Goal: Task Accomplishment & Management: Manage account settings

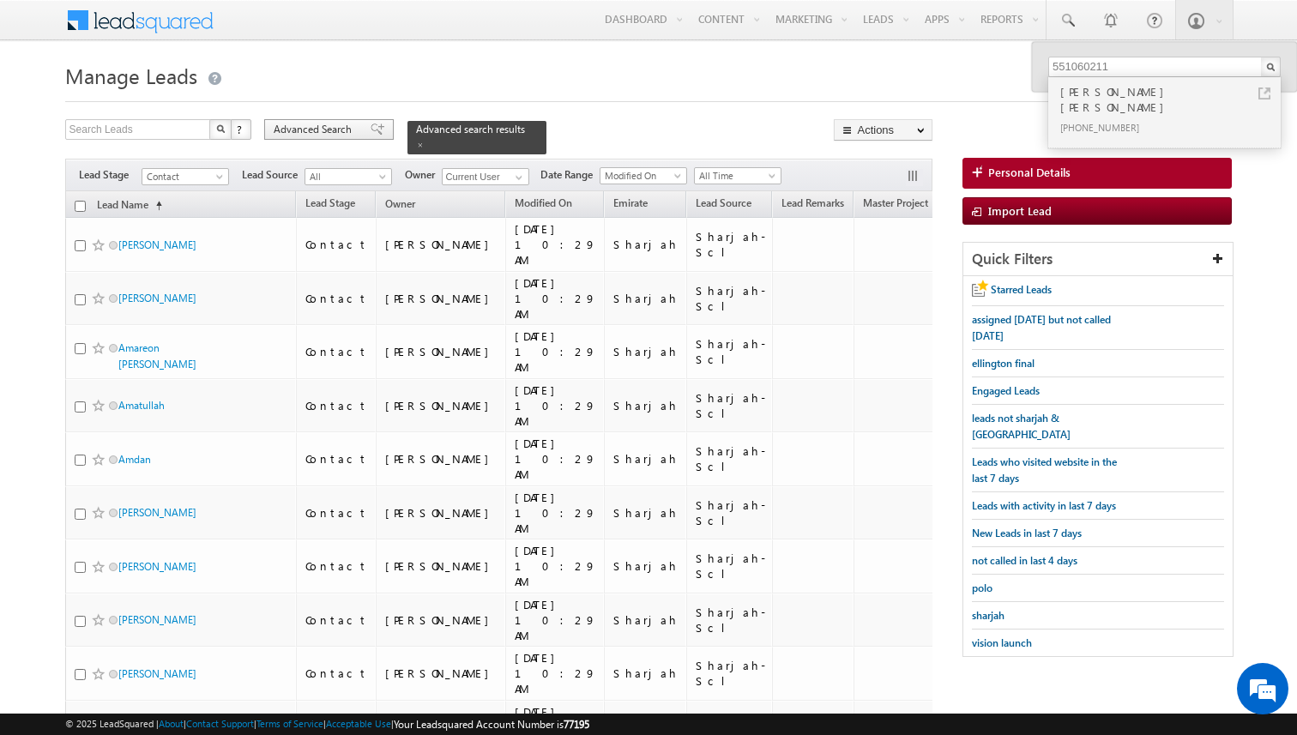
click at [340, 129] on span "Advanced Search" at bounding box center [315, 129] width 83 height 15
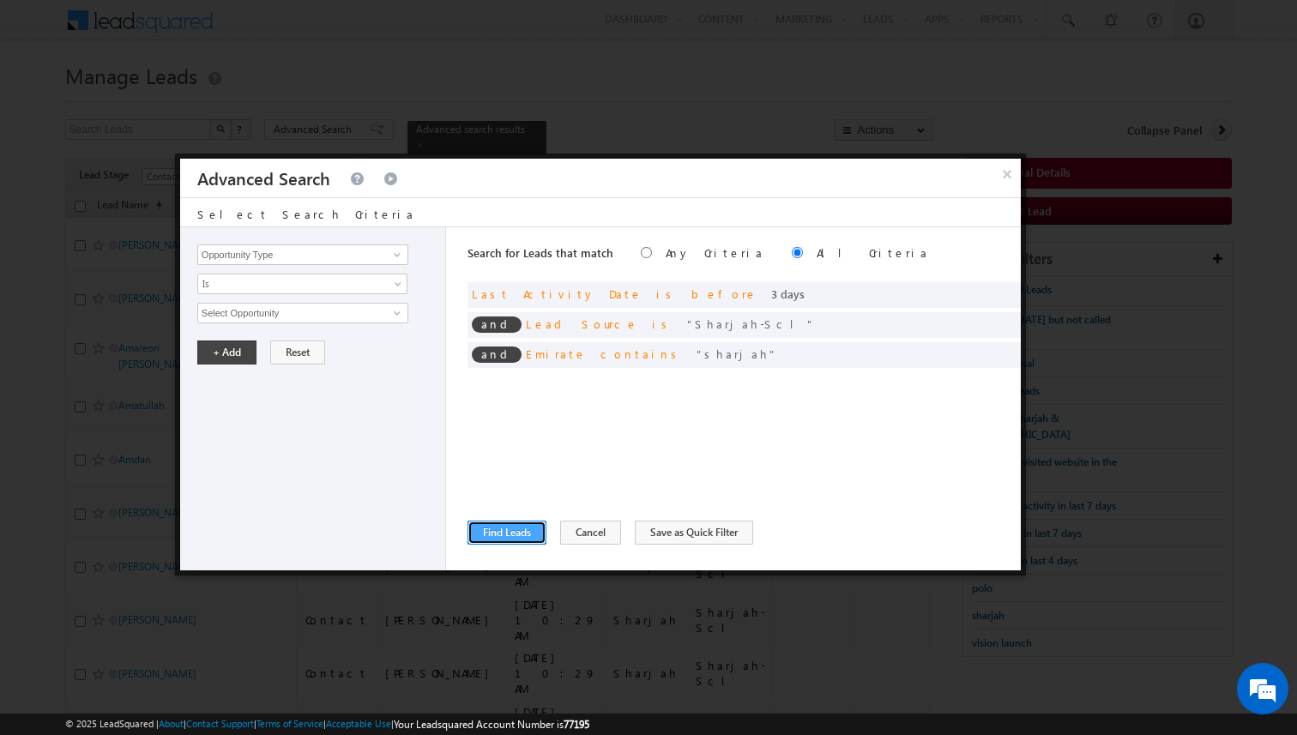
click at [520, 533] on button "Find Leads" at bounding box center [506, 533] width 79 height 24
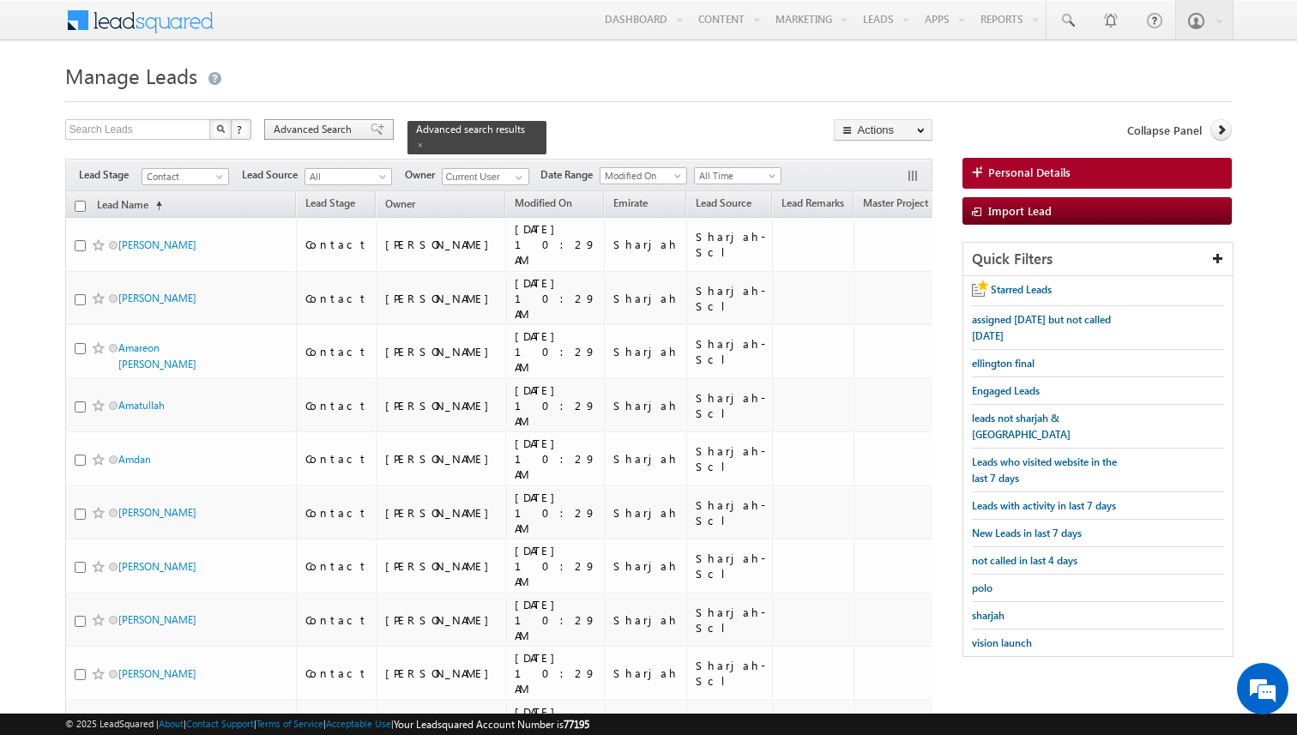
click at [346, 126] on span "Advanced Search" at bounding box center [315, 129] width 83 height 15
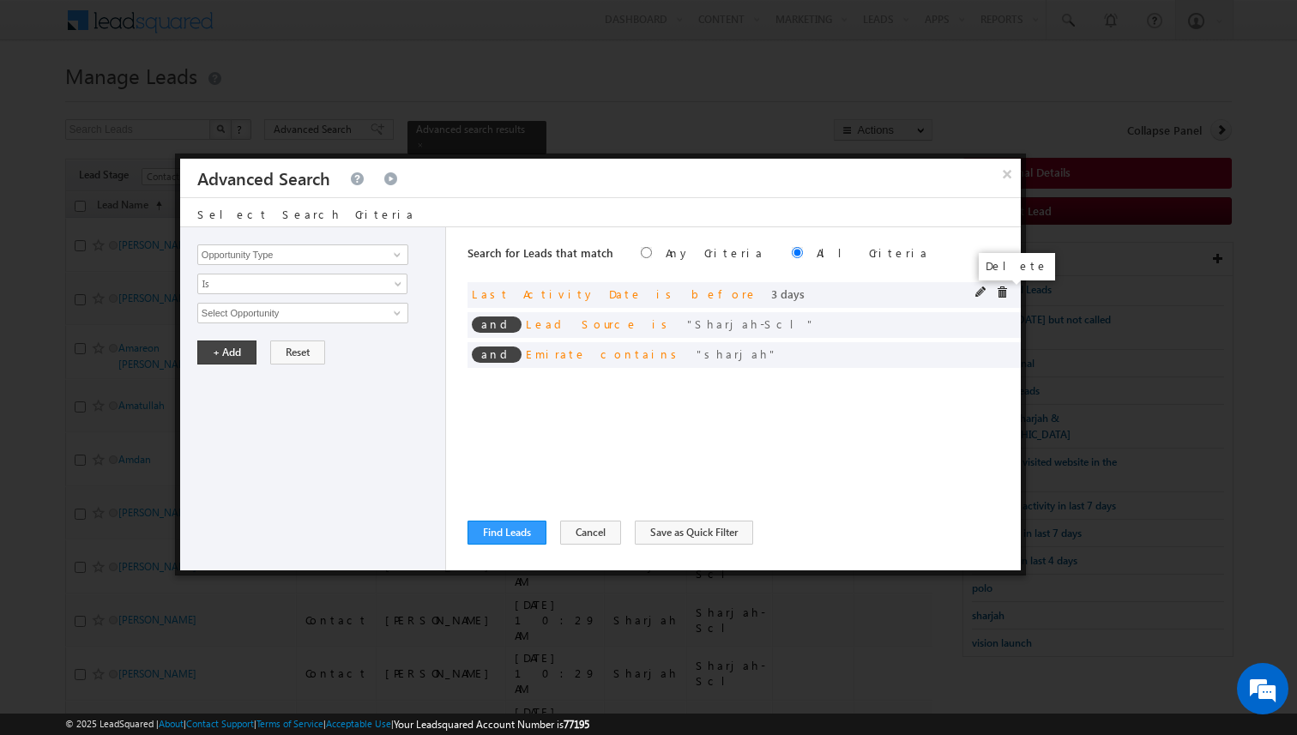
click at [1004, 290] on span at bounding box center [1002, 292] width 12 height 12
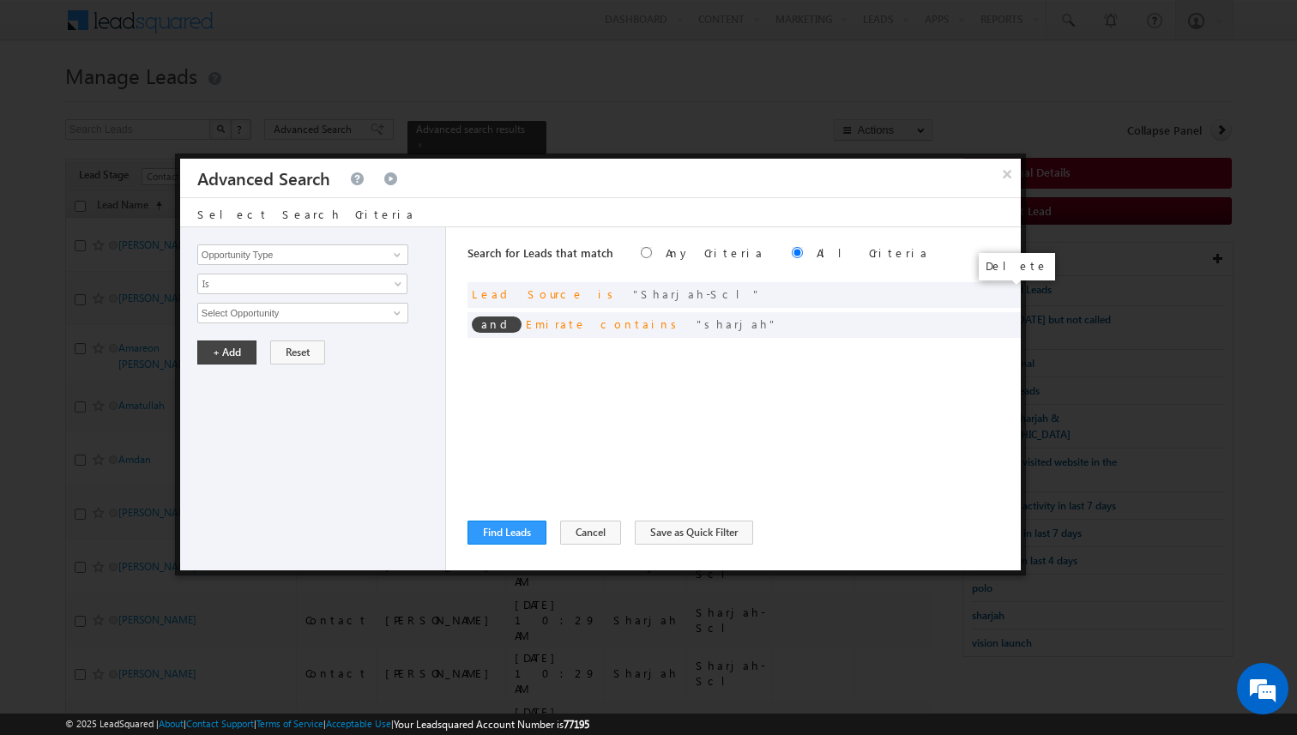
click at [0, 0] on span at bounding box center [0, 0] width 0 height 0
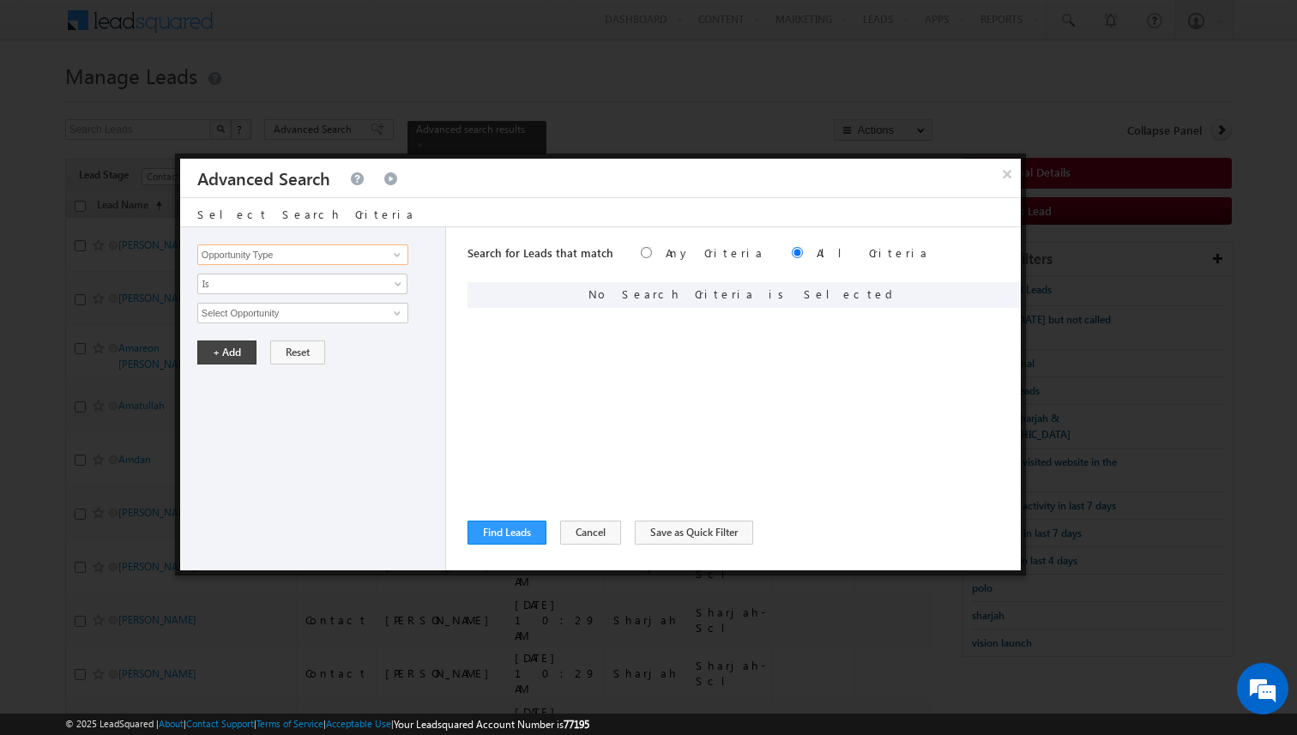
click at [357, 256] on input "Opportunity Type" at bounding box center [302, 254] width 211 height 21
type input "Lead Source"
click at [260, 310] on span "None Selected" at bounding box center [295, 313] width 195 height 19
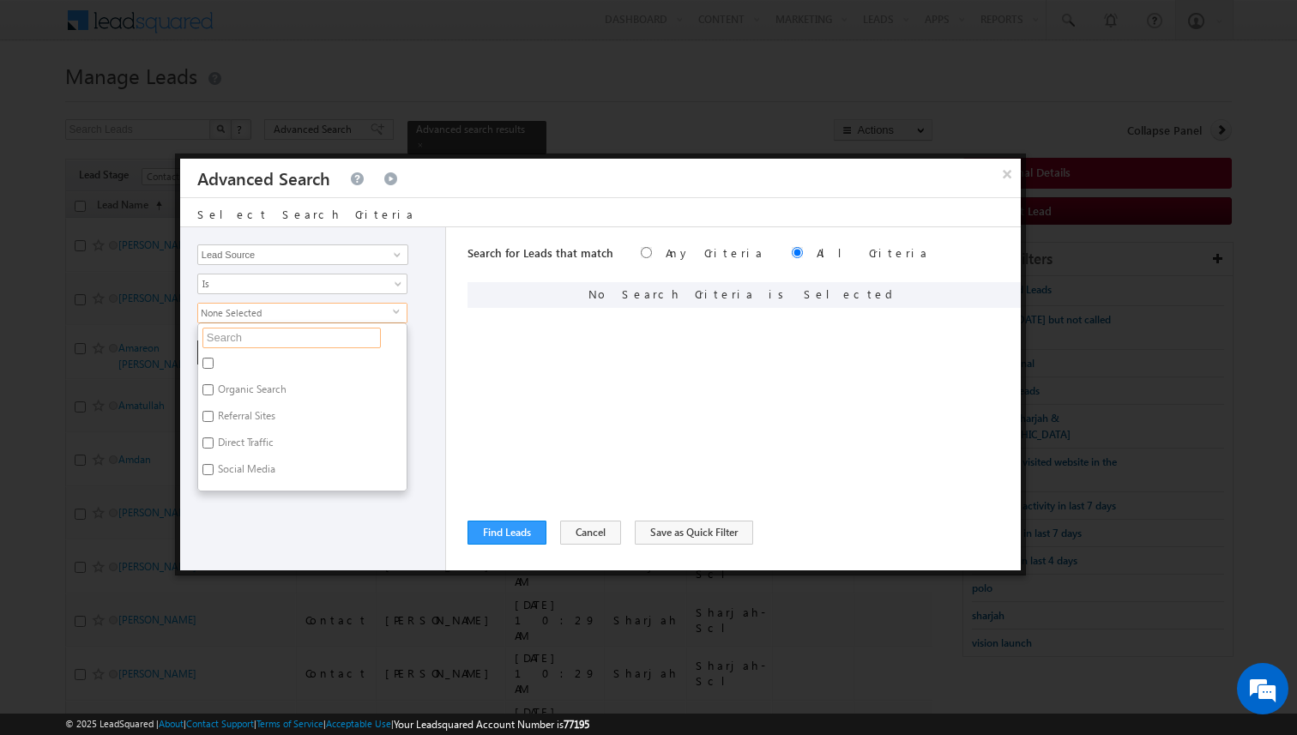
click at [251, 334] on input "text" at bounding box center [291, 338] width 178 height 21
type input "d"
type input "dub"
click at [242, 365] on label "Dubai-Scl" at bounding box center [238, 365] width 81 height 27
click at [214, 365] on input "Dubai-Scl" at bounding box center [207, 363] width 11 height 11
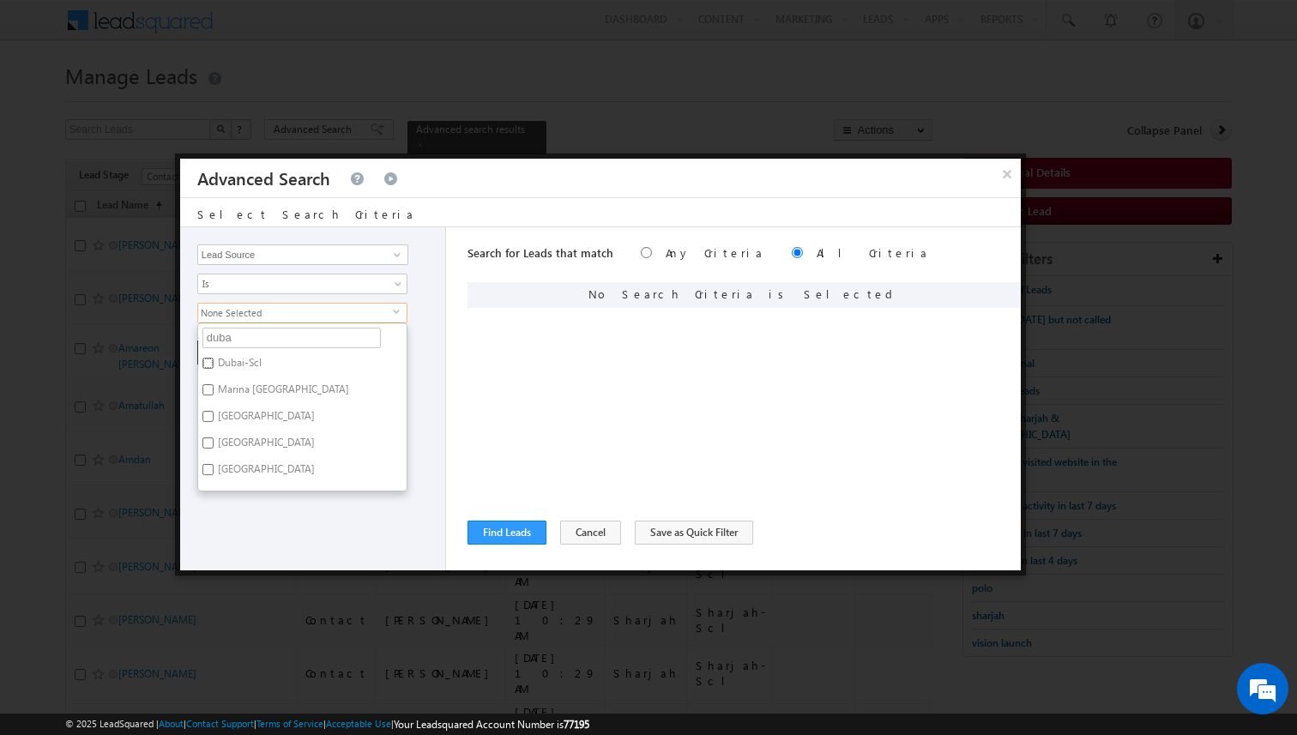
checkbox input "true"
click at [419, 368] on div "Opportunity Type Lead Activity Task Sales Group Prospect Id Address 1 Address 2…" at bounding box center [313, 398] width 266 height 343
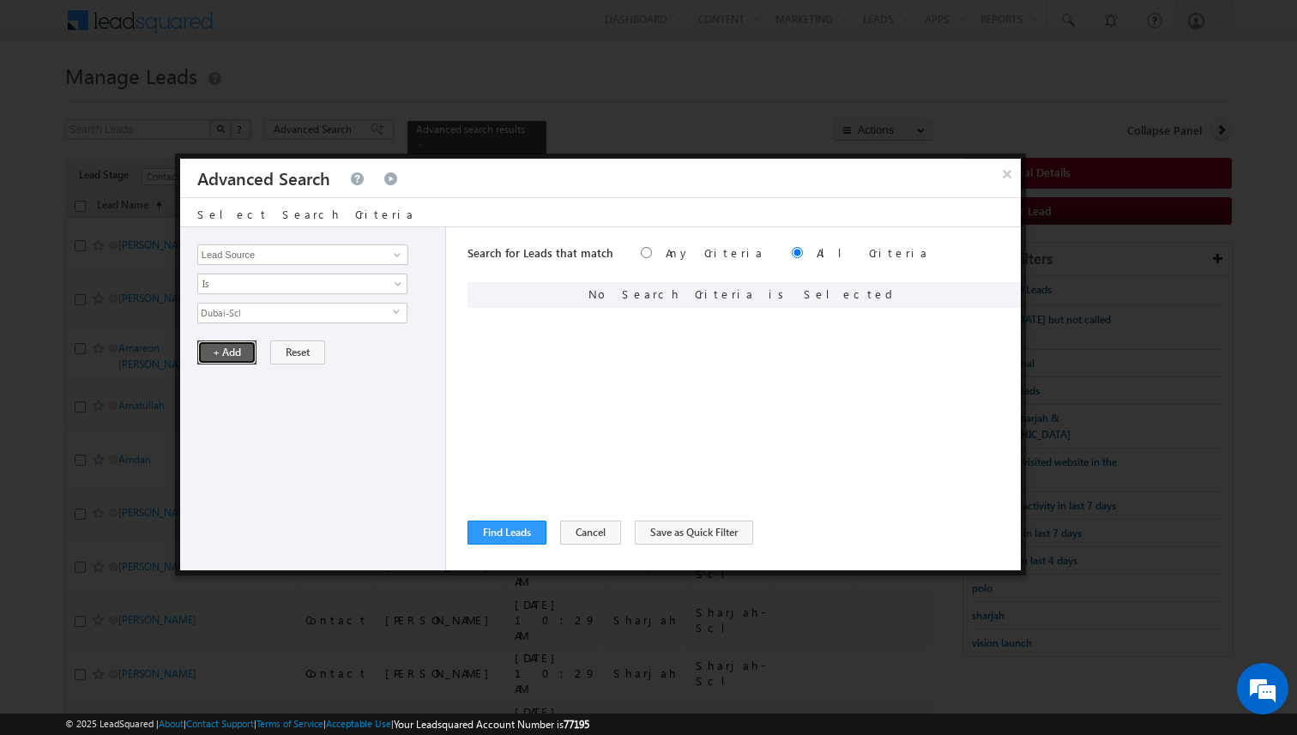
click at [209, 347] on button "+ Add" at bounding box center [226, 352] width 59 height 24
click at [522, 539] on button "Find Leads" at bounding box center [506, 533] width 79 height 24
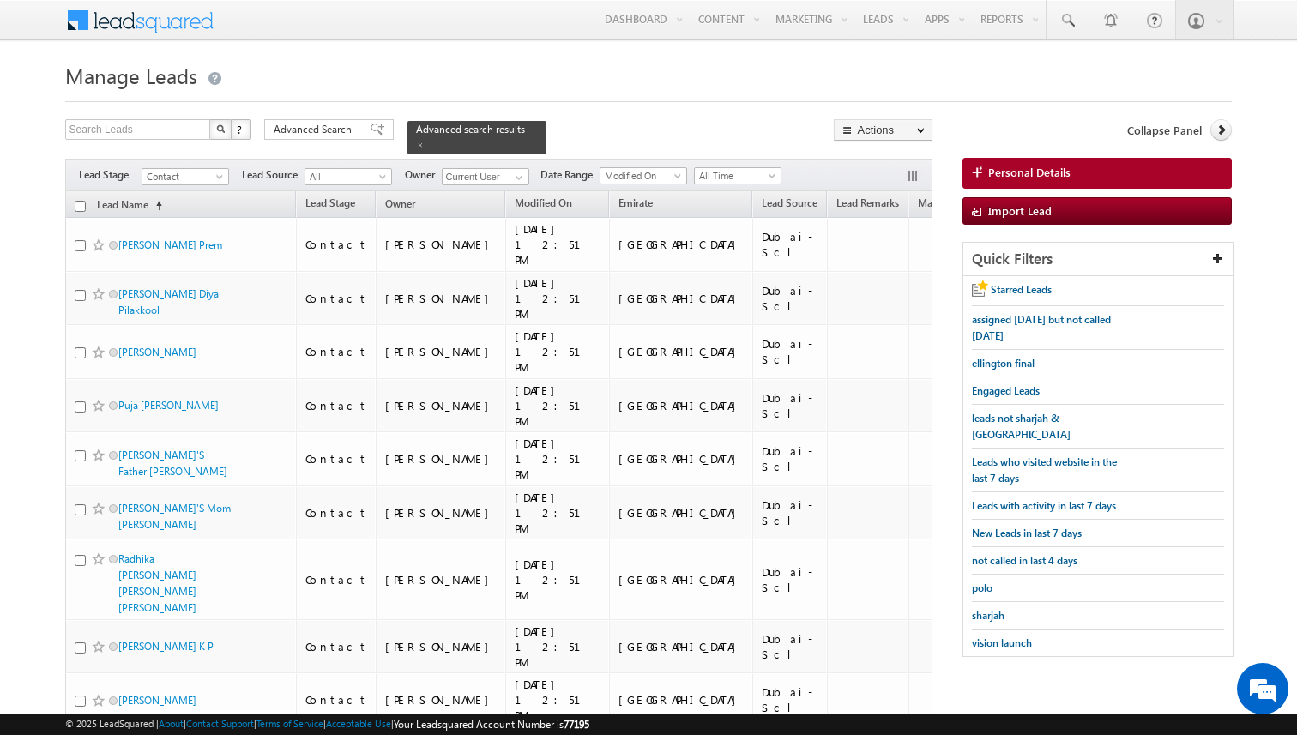
click at [81, 209] on input "checkbox" at bounding box center [80, 206] width 11 height 11
checkbox input "true"
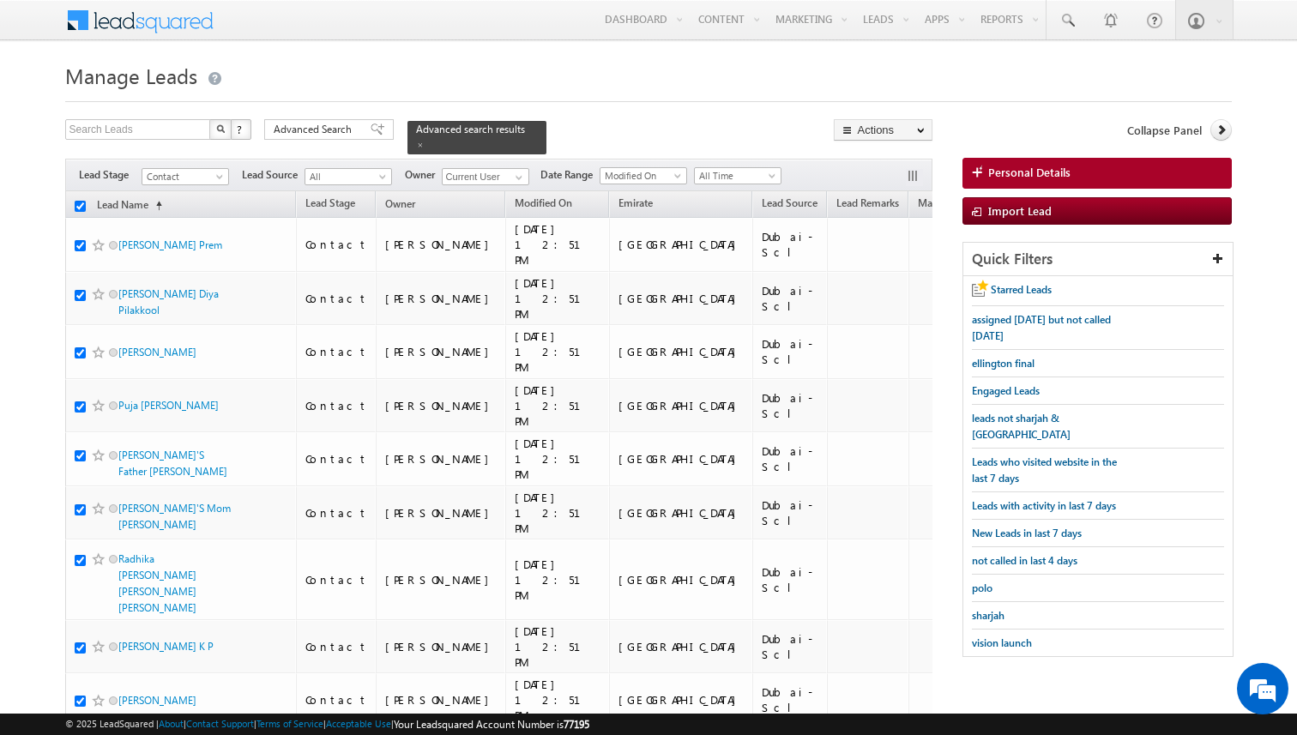
checkbox input "true"
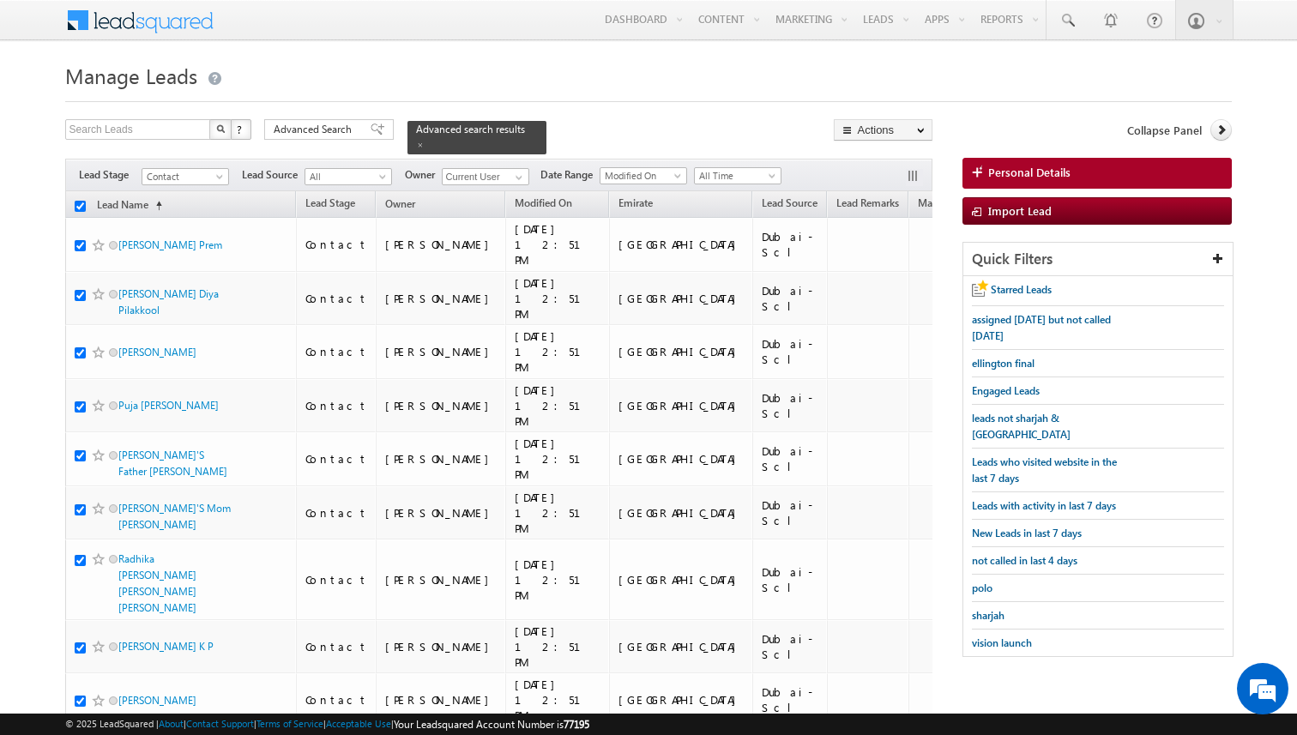
checkbox input "true"
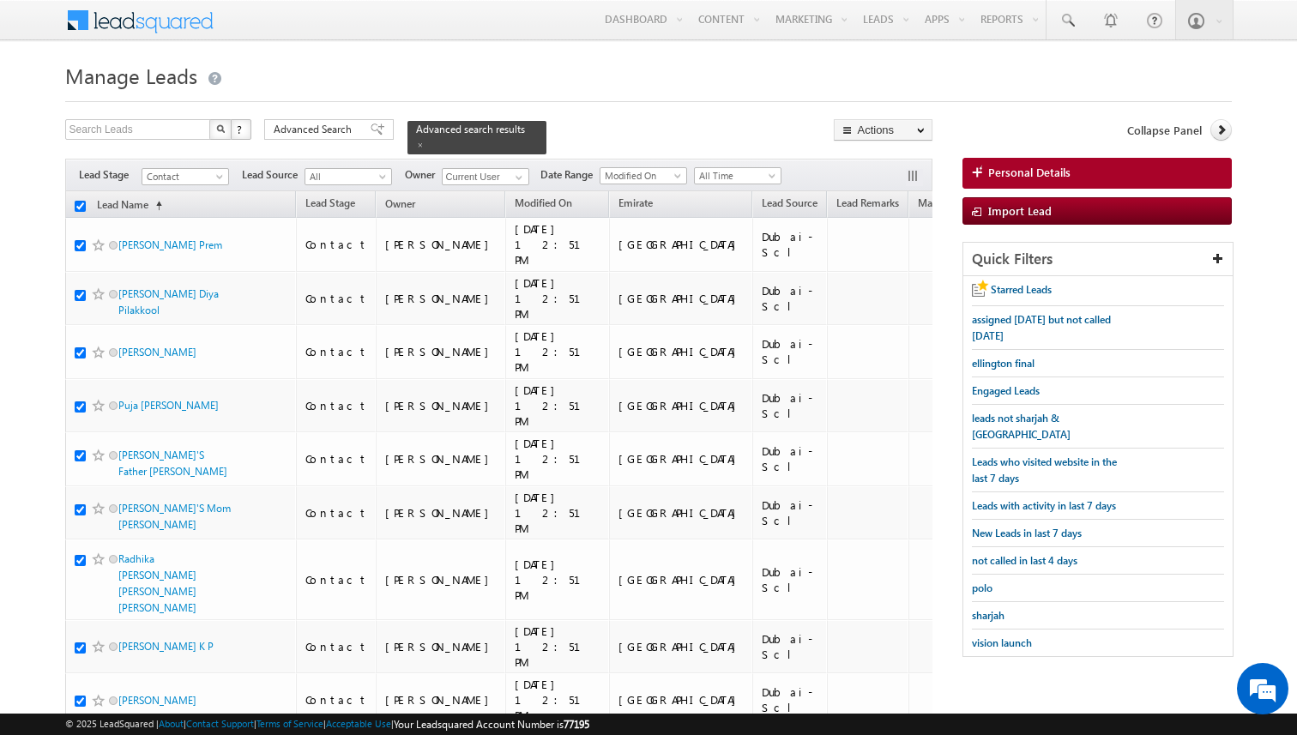
checkbox input "true"
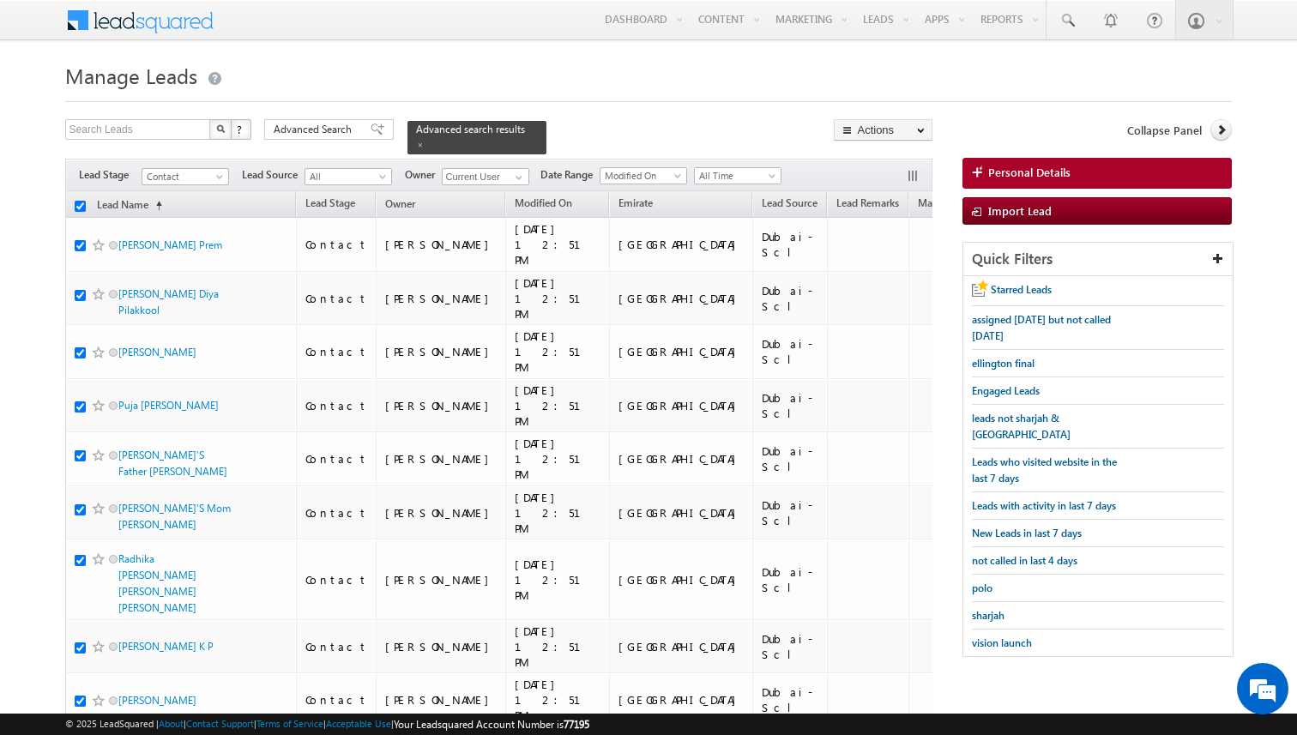
checkbox input "true"
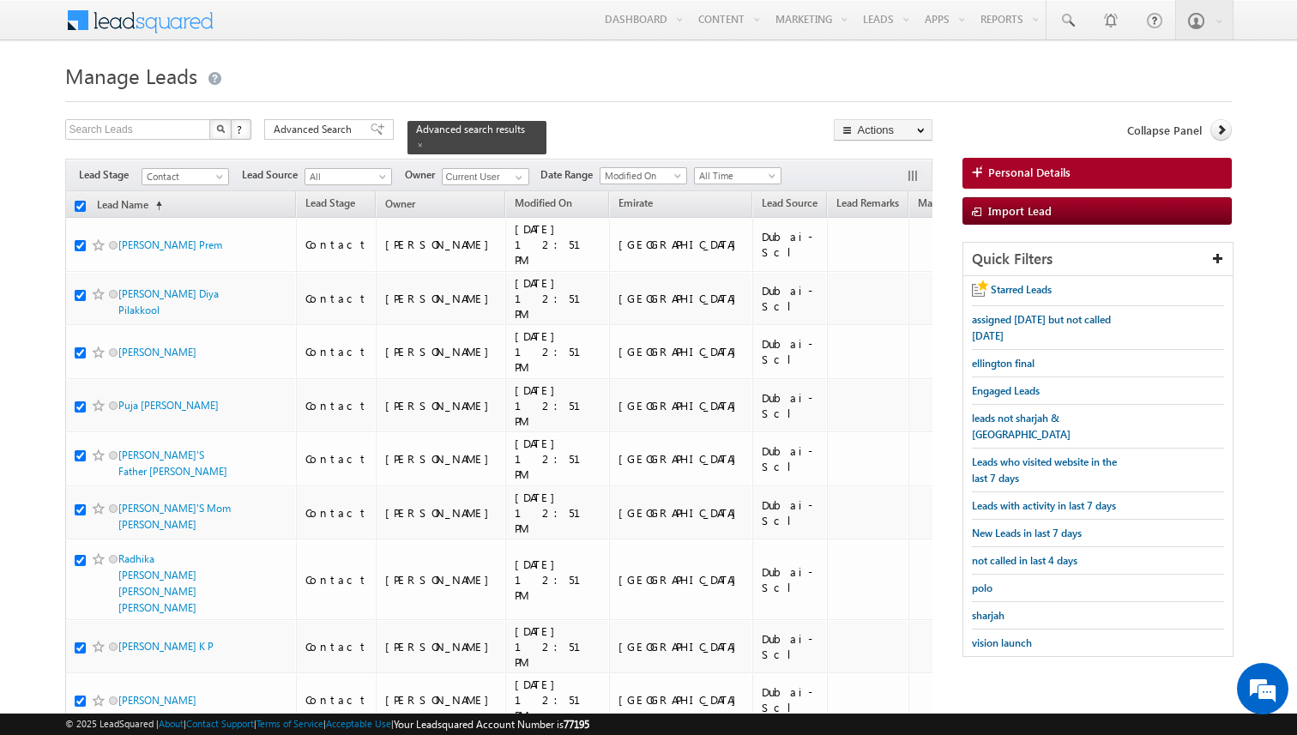
checkbox input "true"
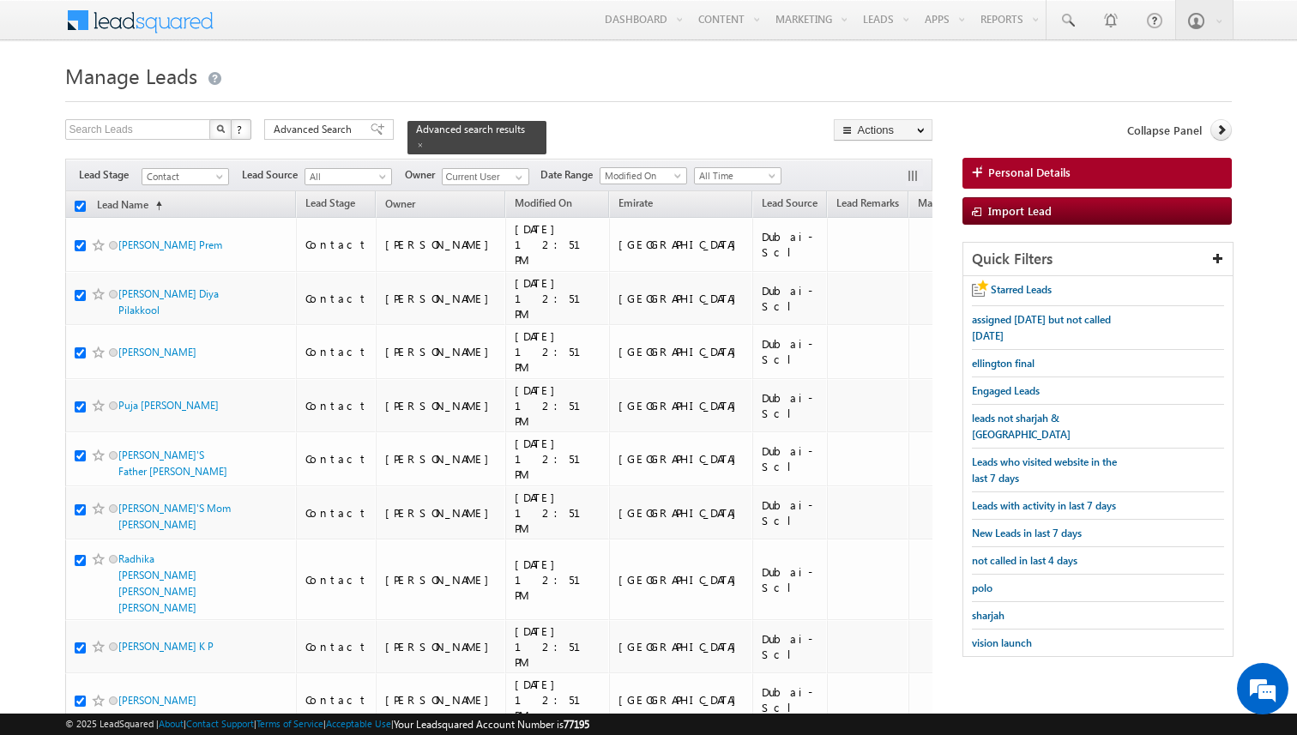
checkbox input "true"
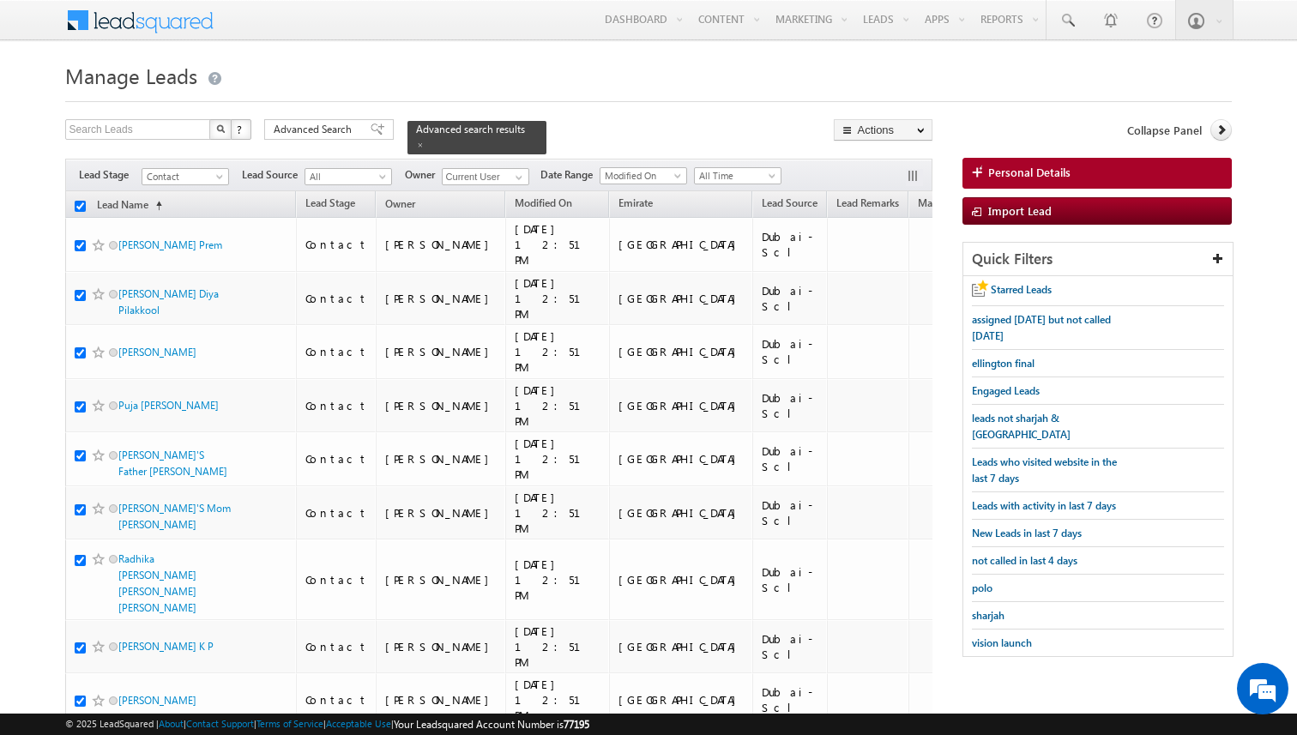
checkbox input "true"
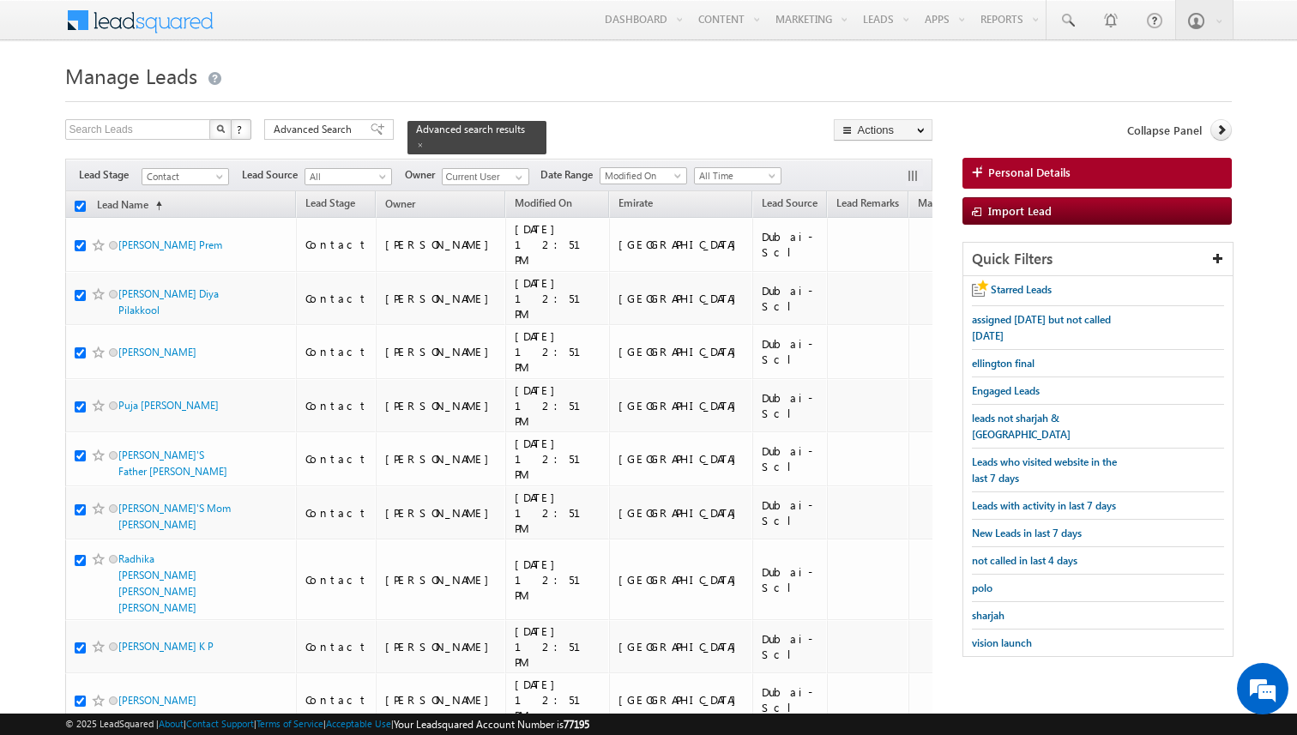
checkbox input "true"
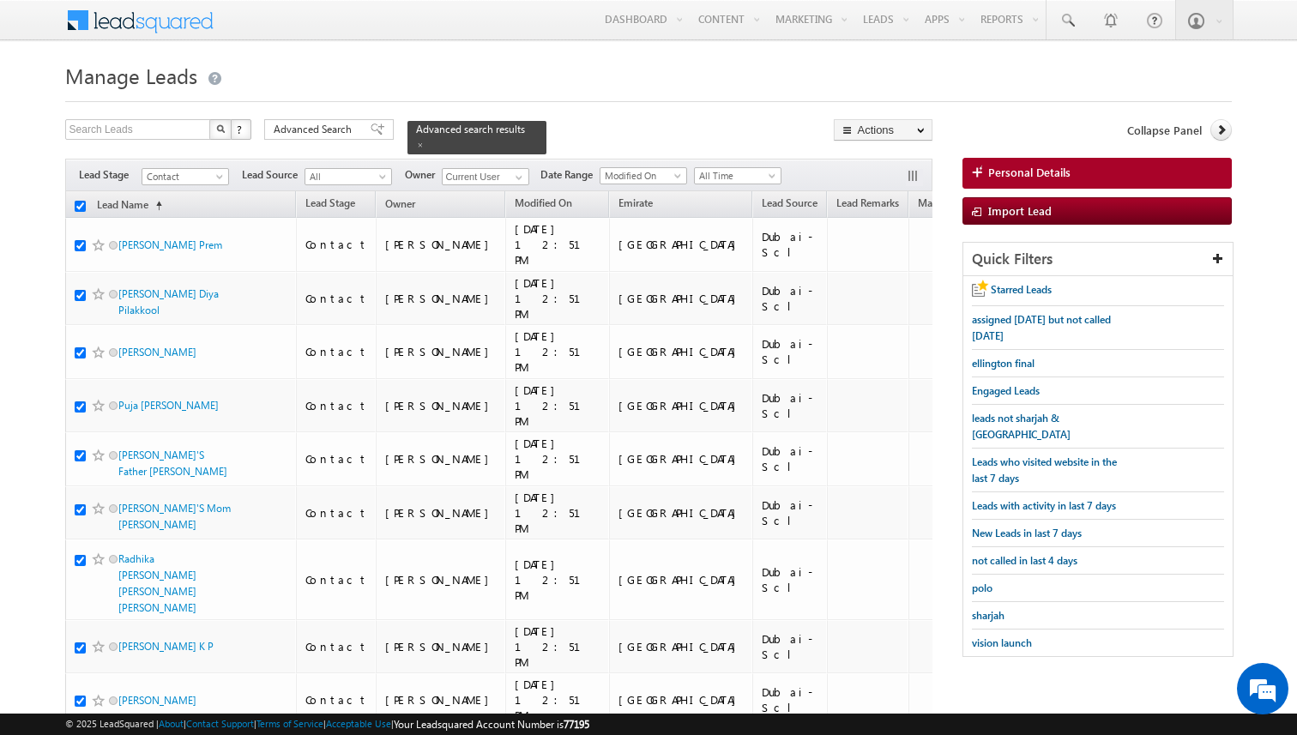
checkbox input "true"
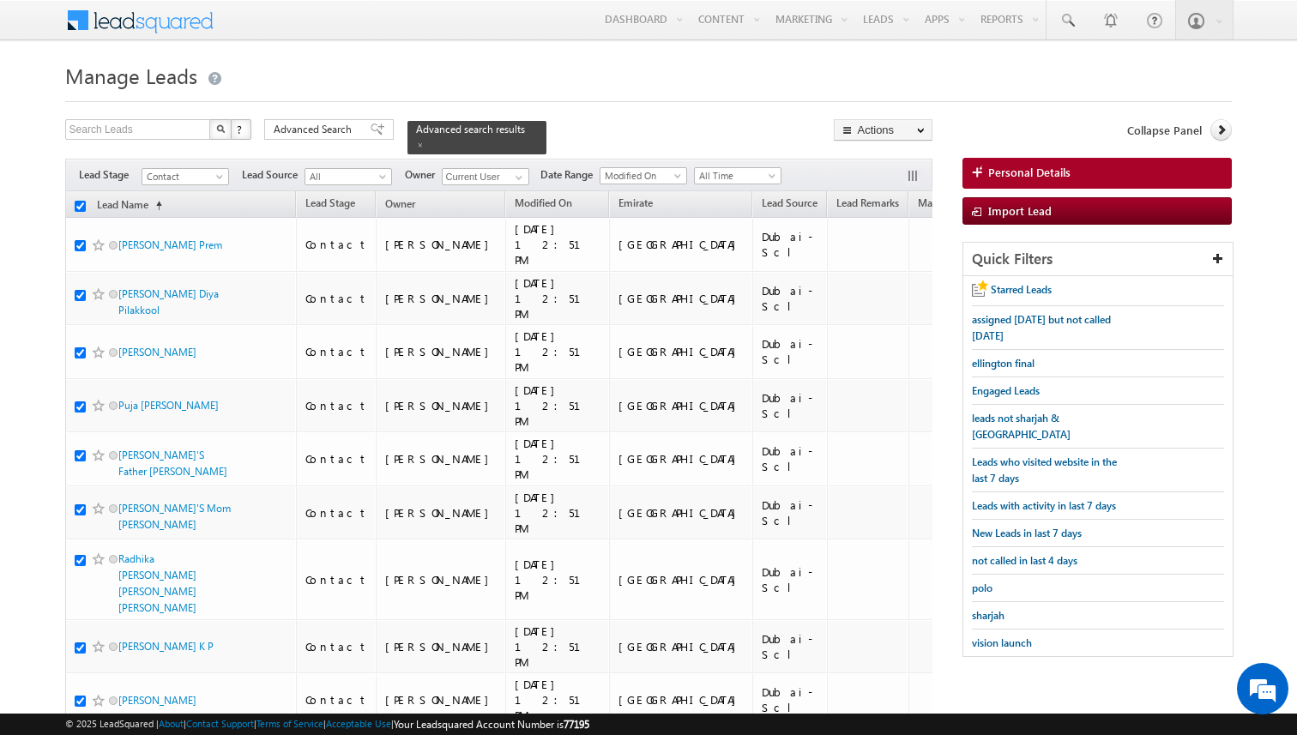
checkbox input "true"
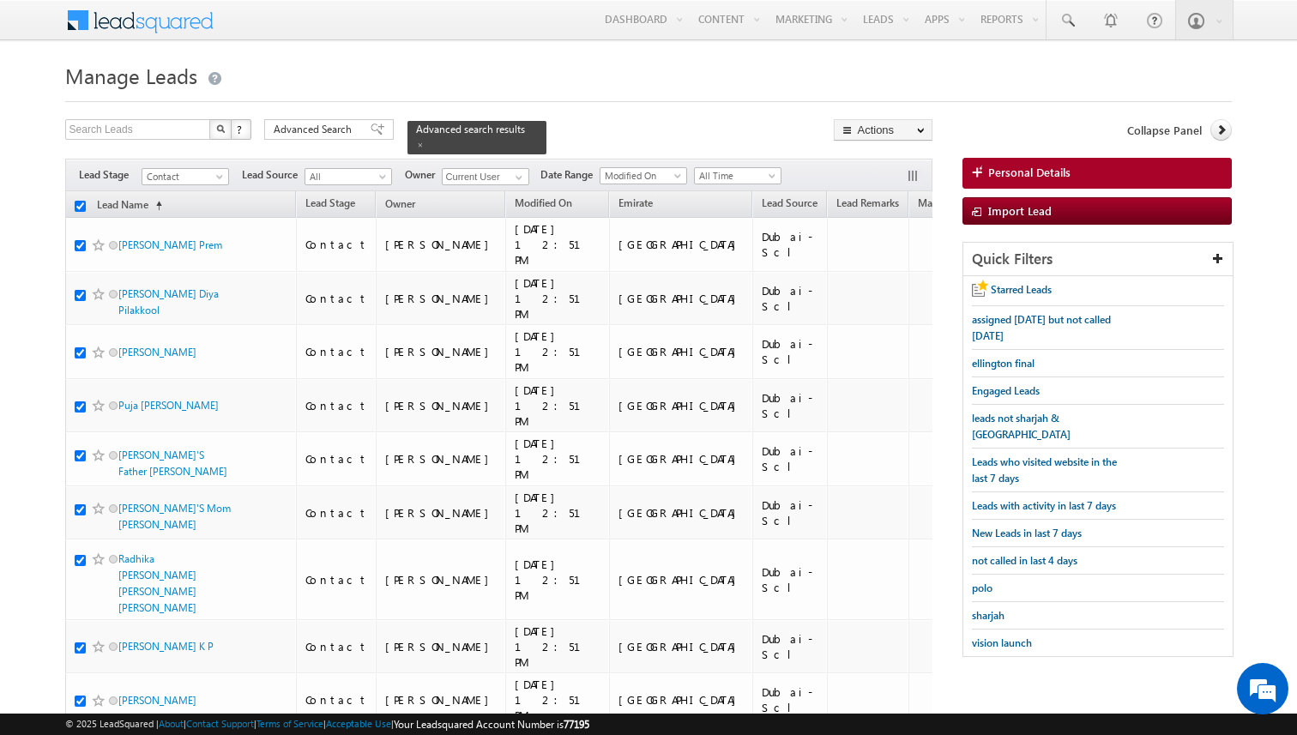
checkbox input "true"
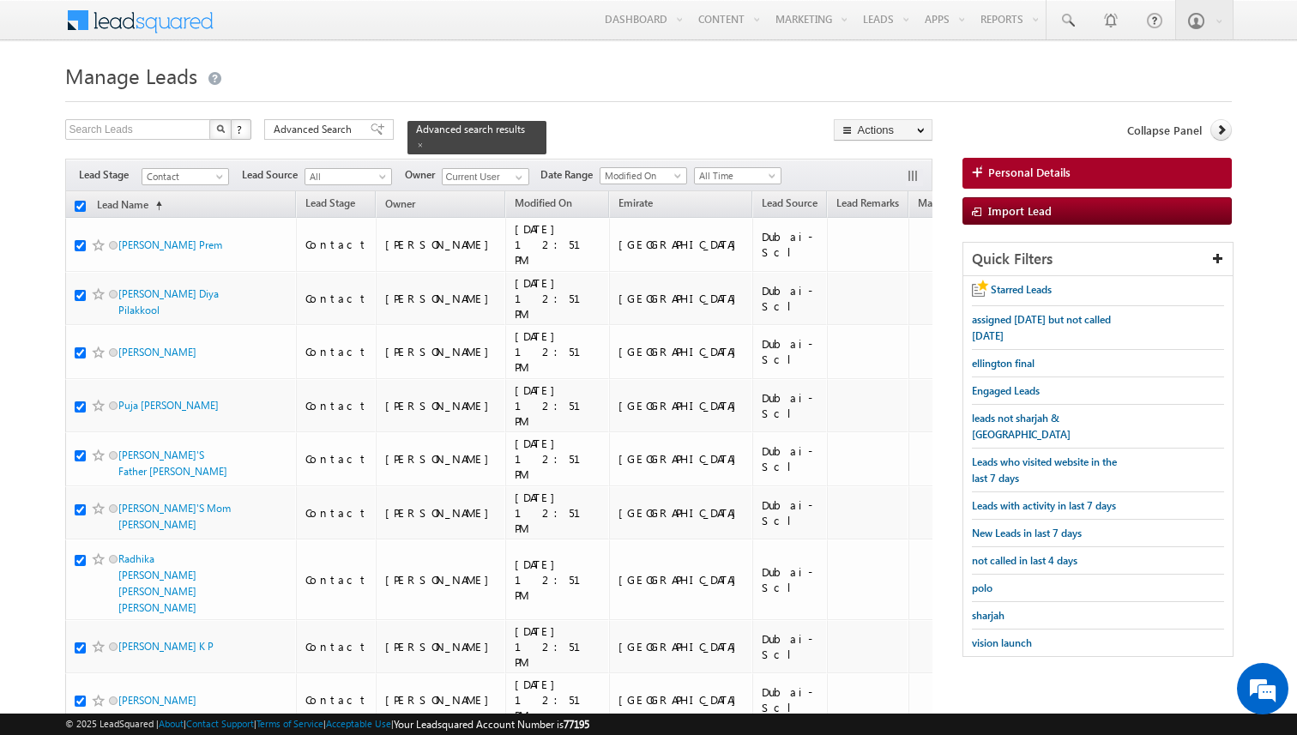
checkbox input "true"
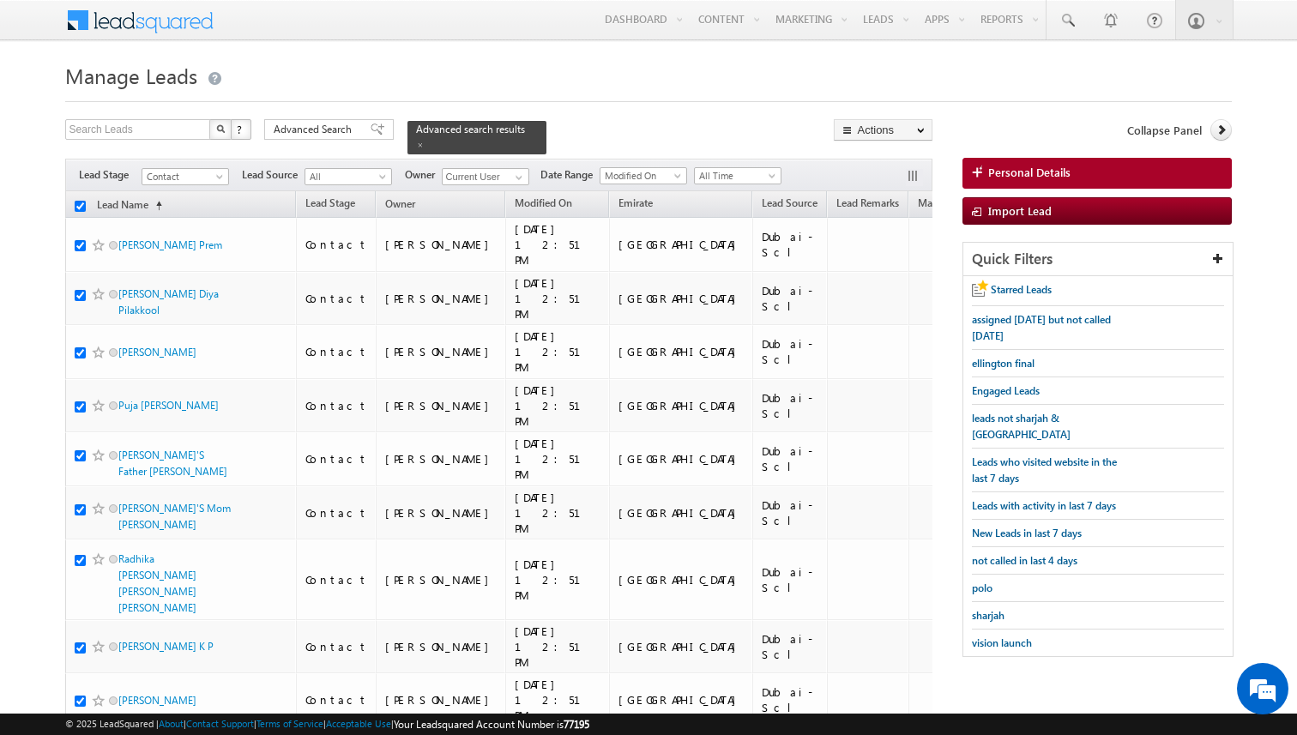
checkbox input "true"
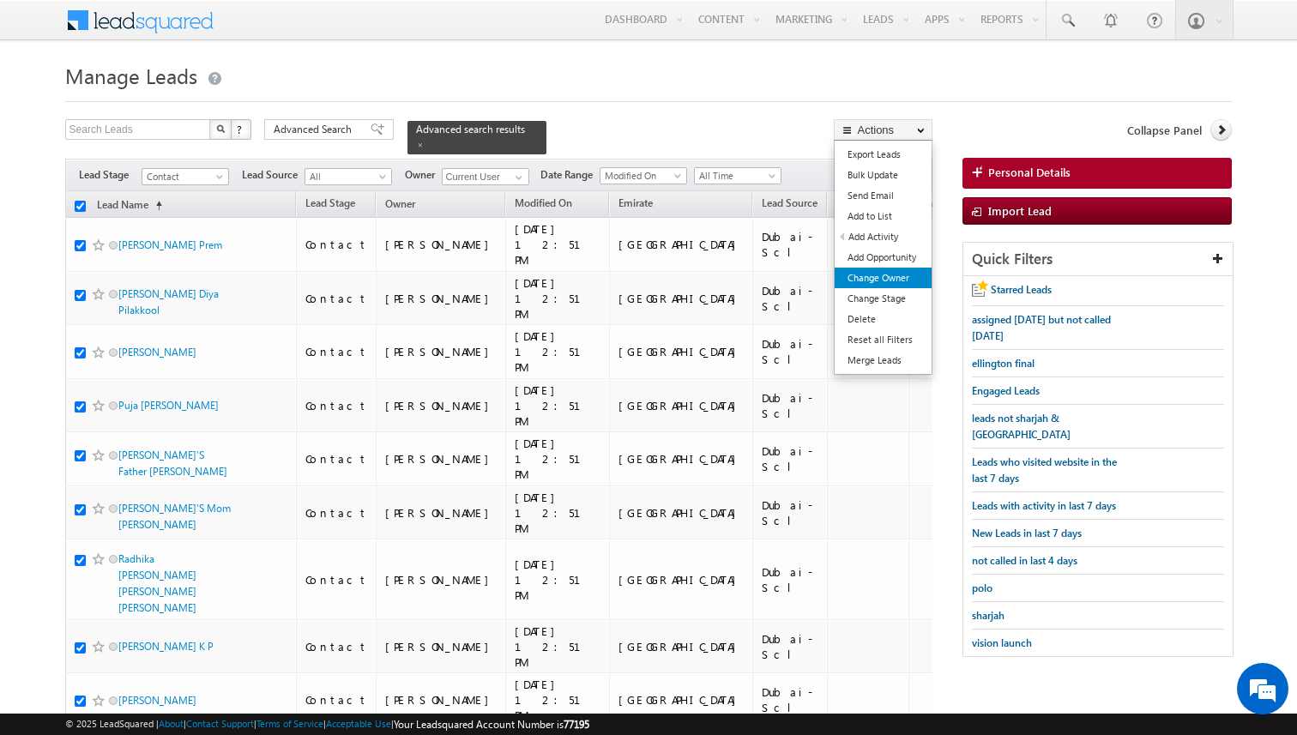
click at [903, 274] on link "Change Owner" at bounding box center [882, 278] width 97 height 21
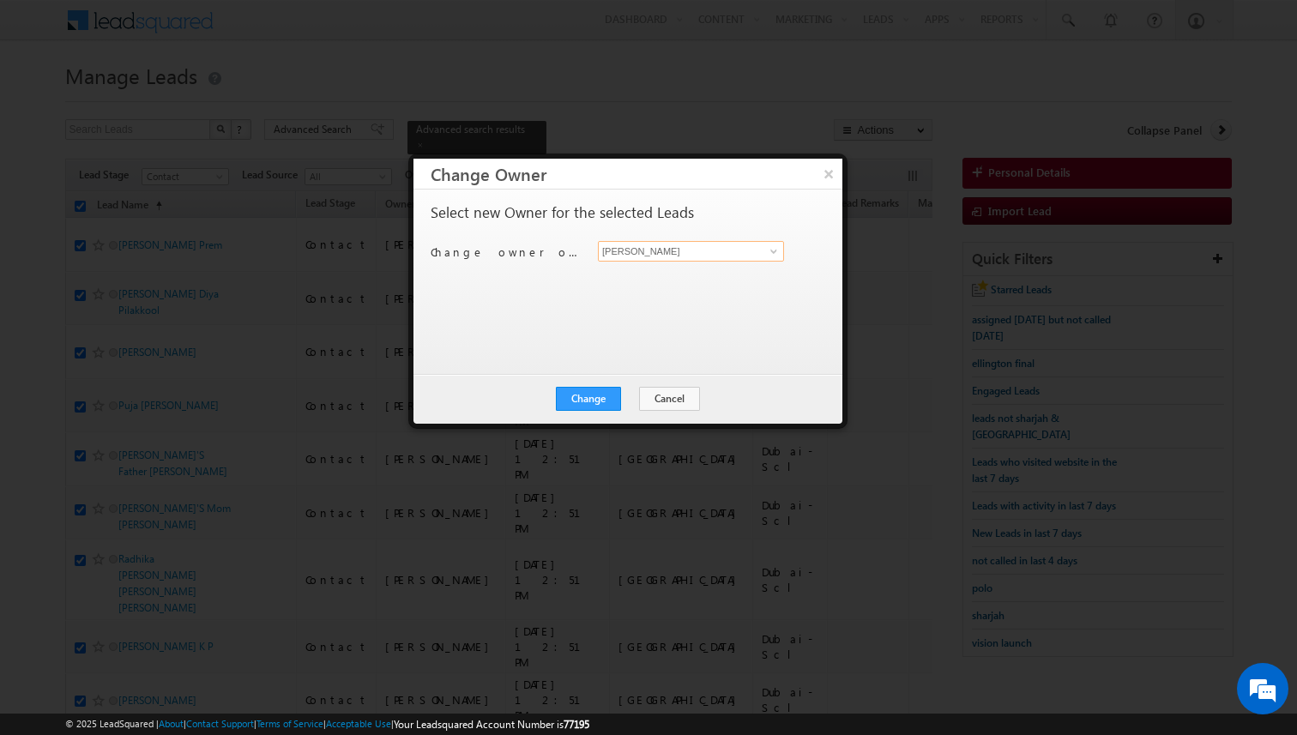
click at [625, 258] on input "[PERSON_NAME]" at bounding box center [691, 251] width 186 height 21
click at [629, 279] on span "[EMAIL_ADDRESS][DOMAIN_NAME]" at bounding box center [682, 284] width 154 height 13
type input "[PERSON_NAME]"
click at [614, 407] on button "Change" at bounding box center [588, 399] width 65 height 24
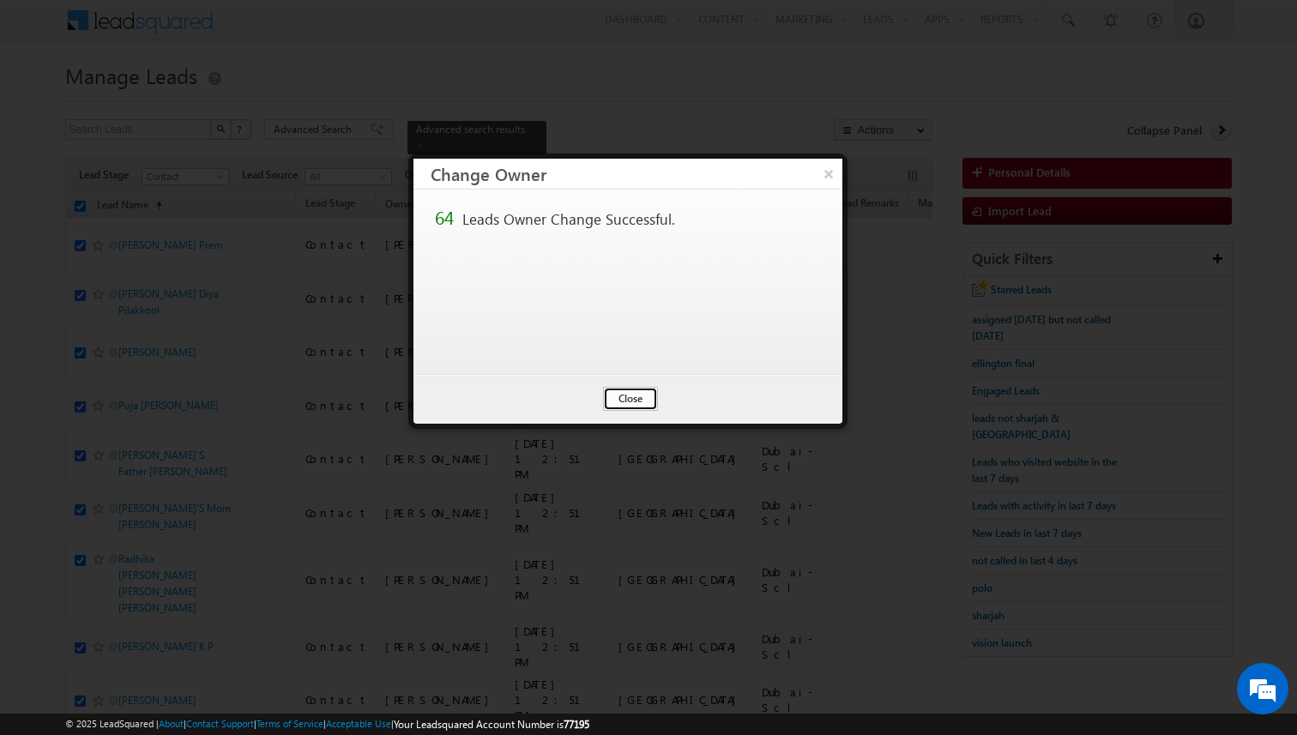
click at [626, 392] on button "Close" at bounding box center [630, 399] width 55 height 24
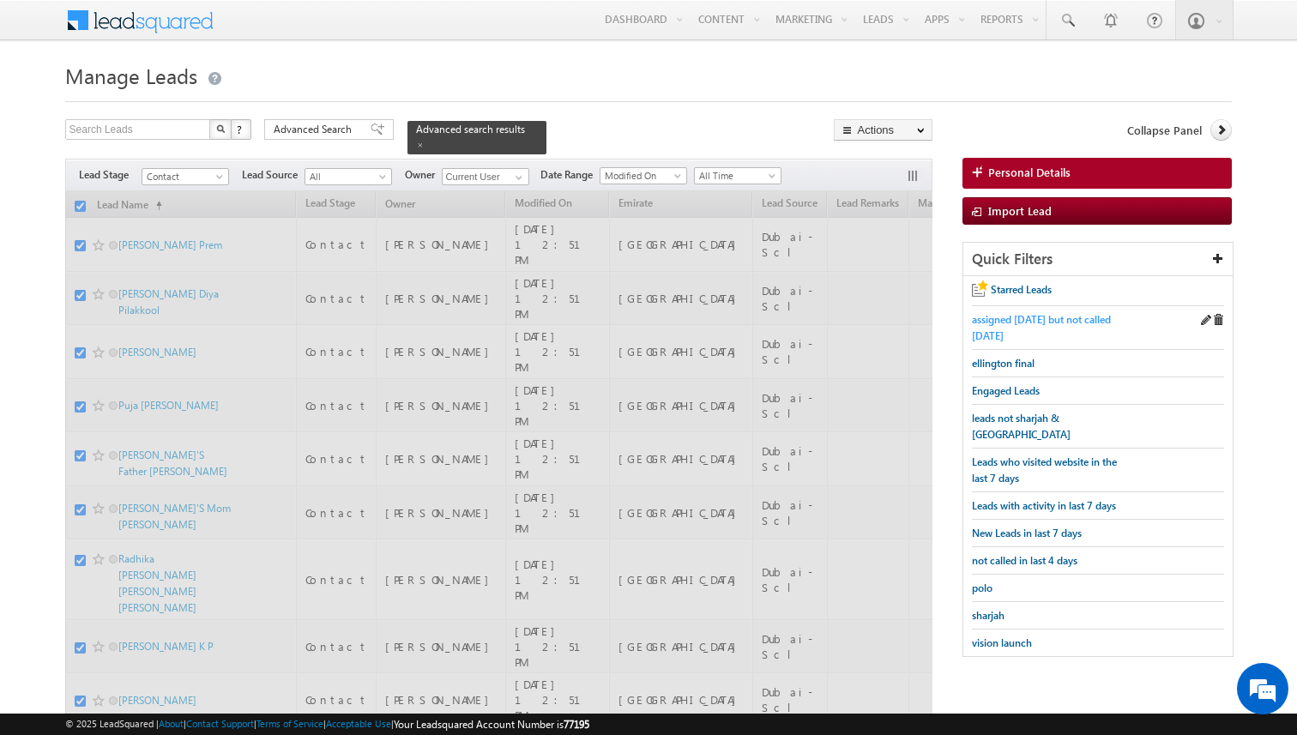
click at [1002, 322] on span "assigned [DATE] but not called [DATE]" at bounding box center [1041, 327] width 139 height 29
click at [348, 132] on span "Advanced Search" at bounding box center [315, 129] width 83 height 15
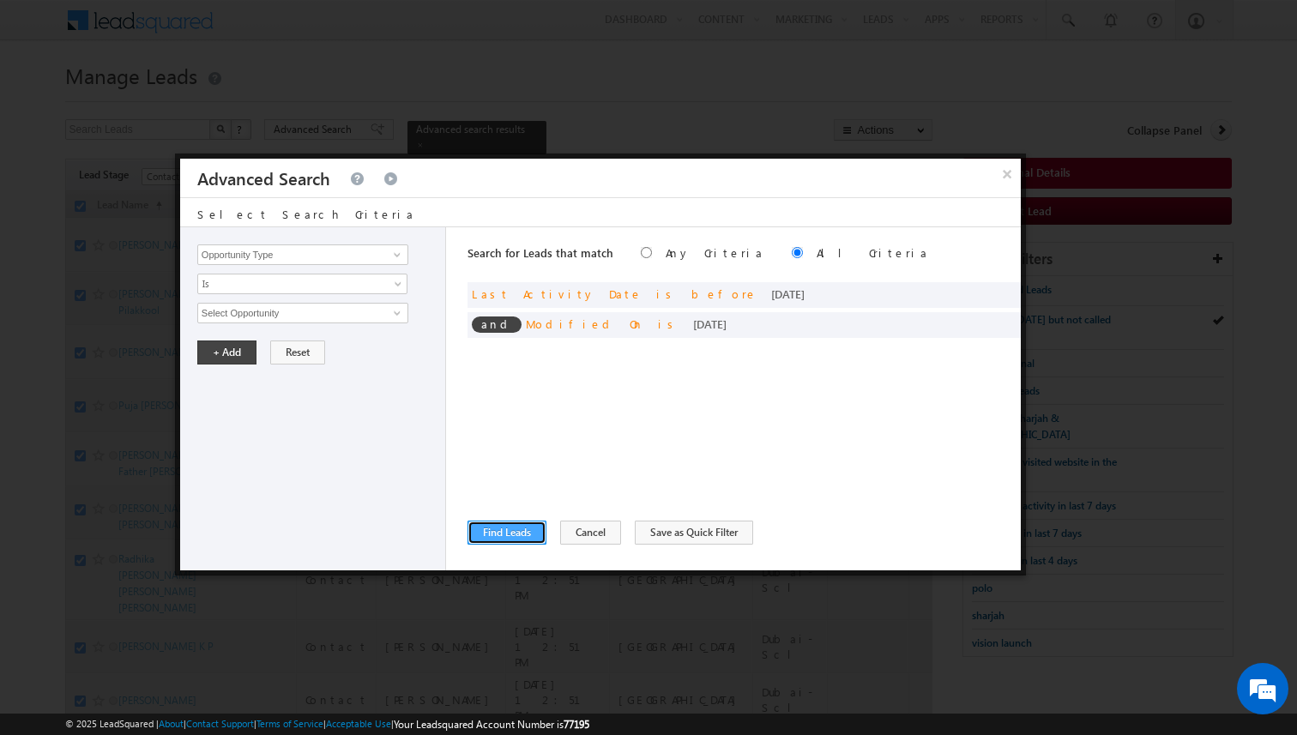
click at [524, 527] on button "Find Leads" at bounding box center [506, 533] width 79 height 24
